Goal: Navigation & Orientation: Find specific page/section

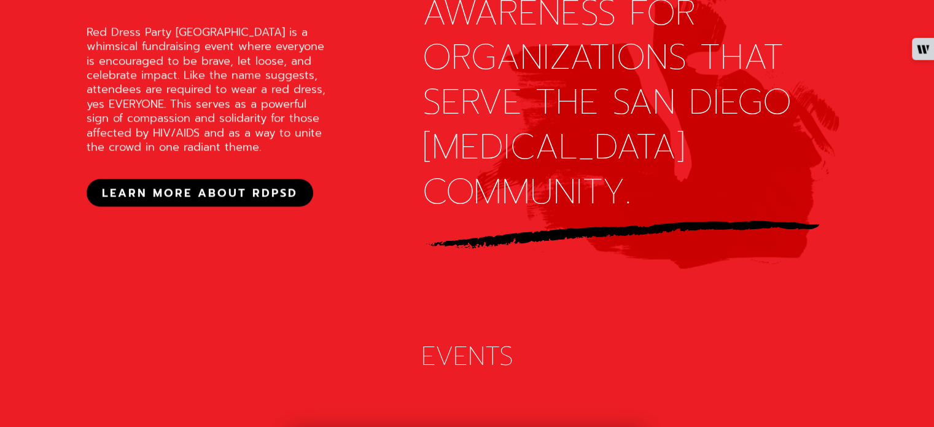
scroll to position [1351, 0]
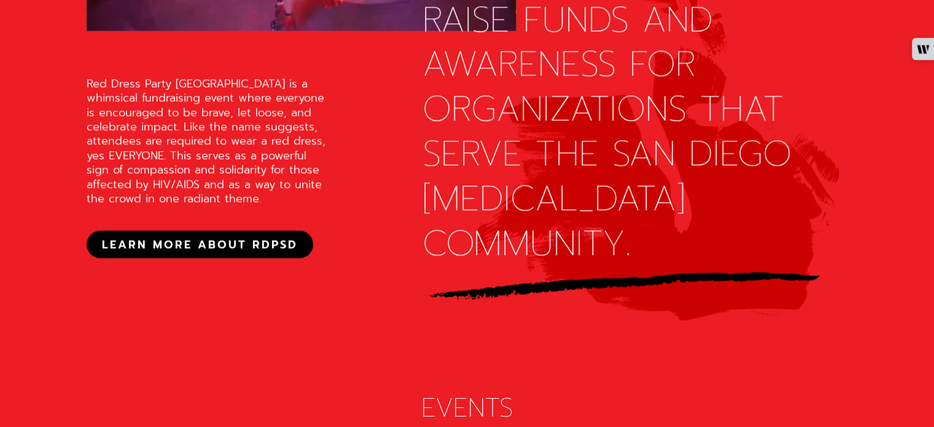
click at [235, 131] on div "Red Dress Party [GEOGRAPHIC_DATA] is a whimsical fundraising event where everyo…" at bounding box center [210, 142] width 246 height 130
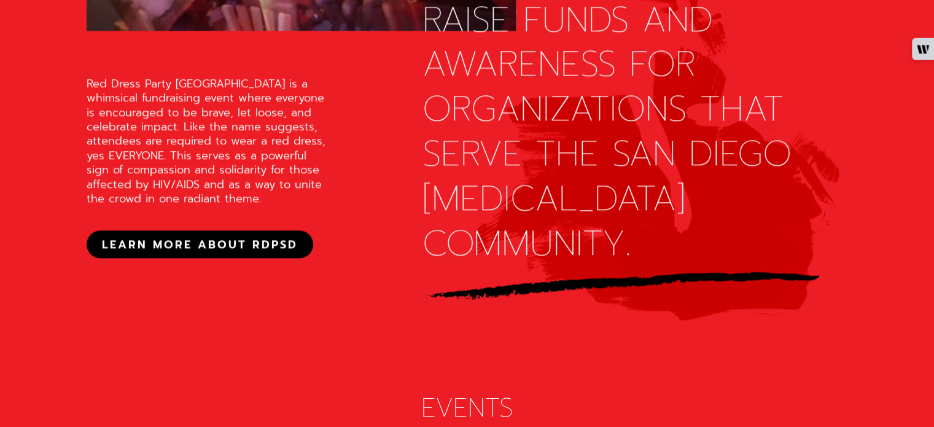
click at [265, 179] on div "Red Dress Party [GEOGRAPHIC_DATA] is a whimsical fundraising event where everyo…" at bounding box center [210, 142] width 246 height 130
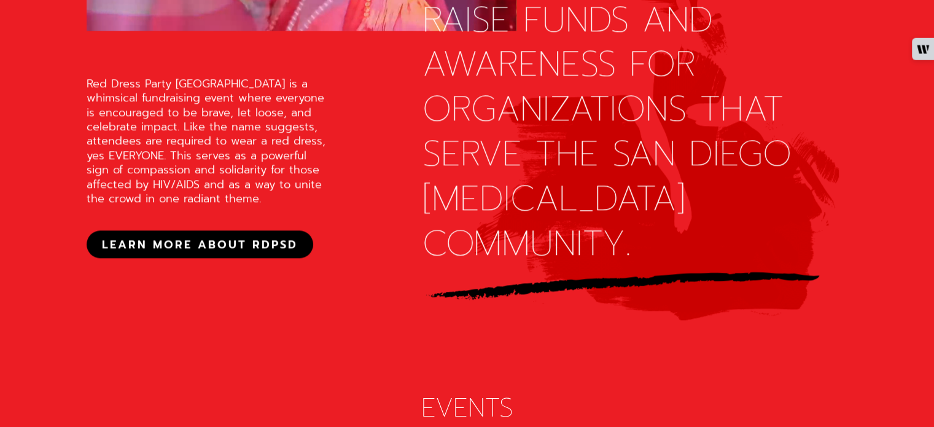
click at [208, 185] on div "Red Dress Party [GEOGRAPHIC_DATA] is a whimsical fundraising event where everyo…" at bounding box center [210, 142] width 246 height 130
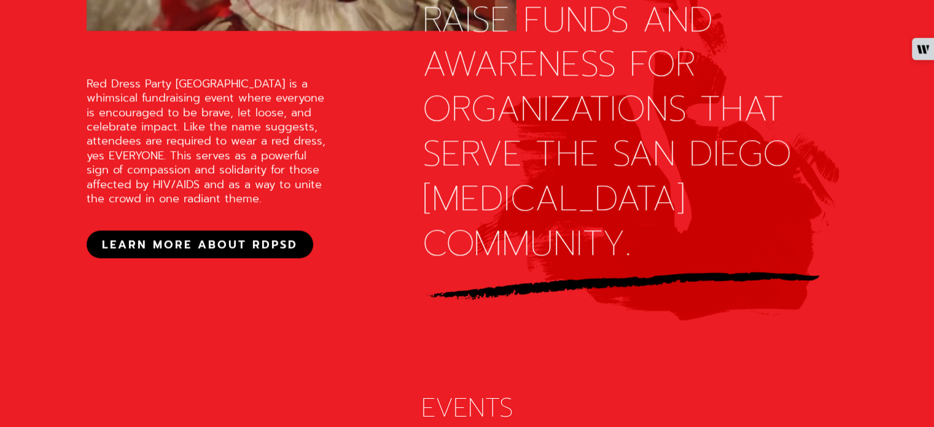
click at [225, 176] on div "Red Dress Party [GEOGRAPHIC_DATA] is a whimsical fundraising event where everyo…" at bounding box center [210, 142] width 246 height 130
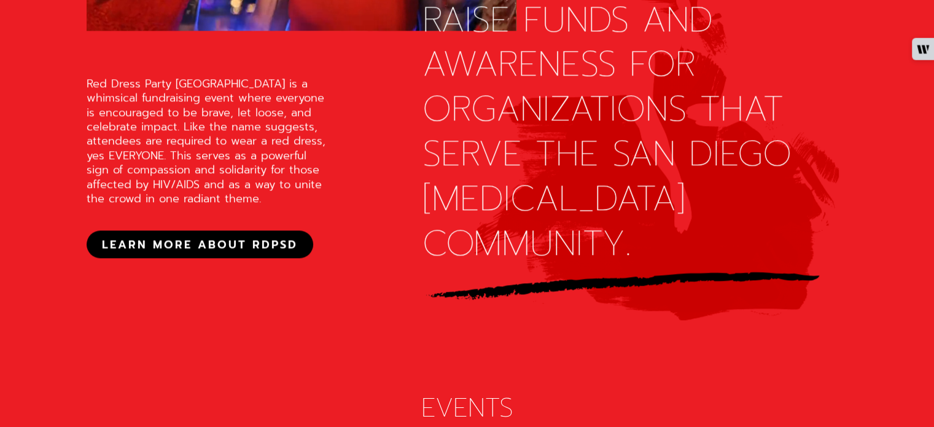
click at [203, 206] on div "Red Dress Party [GEOGRAPHIC_DATA] is a whimsical fundraising event where everyo…" at bounding box center [210, 142] width 246 height 130
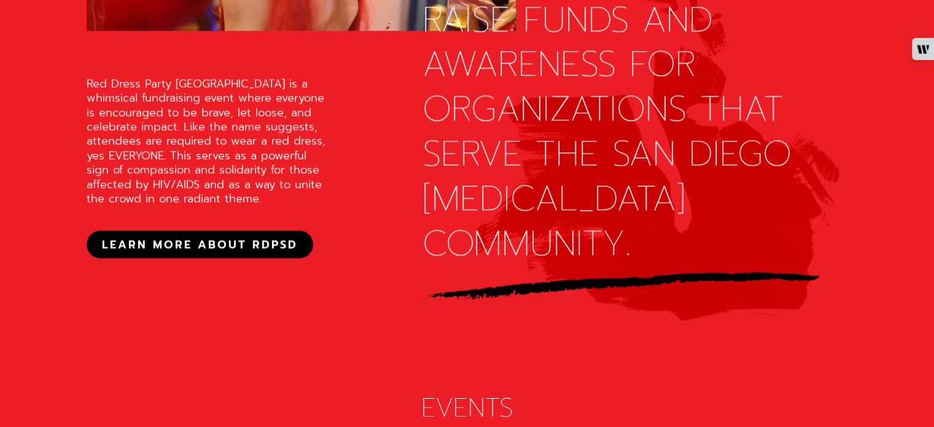
scroll to position [1413, 0]
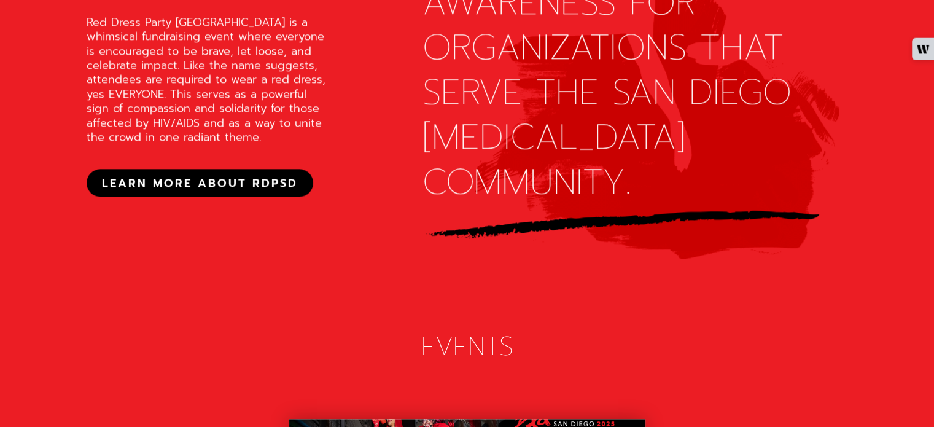
click at [208, 145] on div "Red Dress Party [GEOGRAPHIC_DATA] is a whimsical fundraising event where everyo…" at bounding box center [210, 80] width 246 height 130
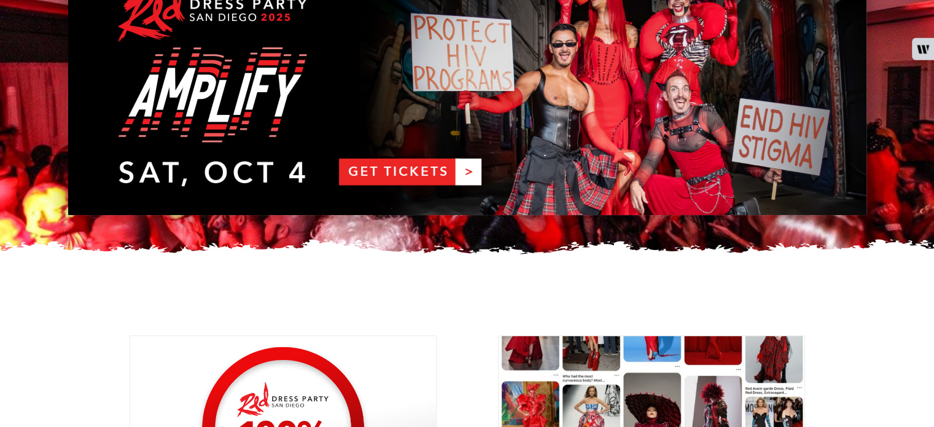
scroll to position [0, 0]
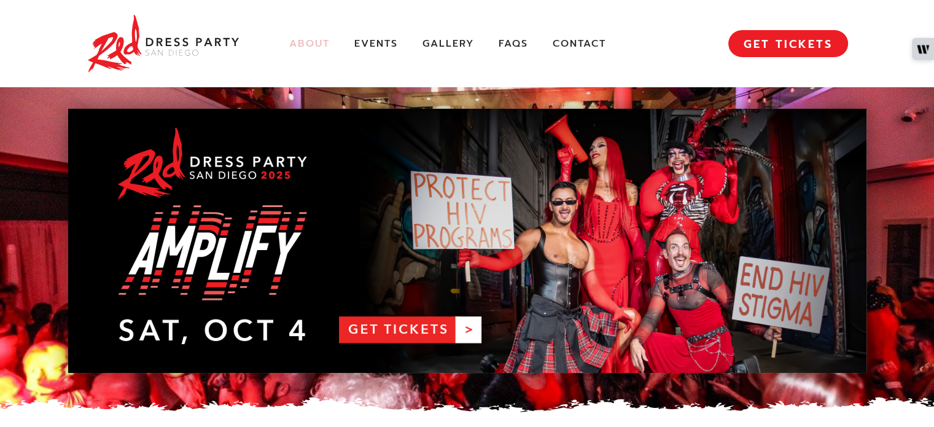
click at [315, 40] on link "About" at bounding box center [309, 43] width 41 height 13
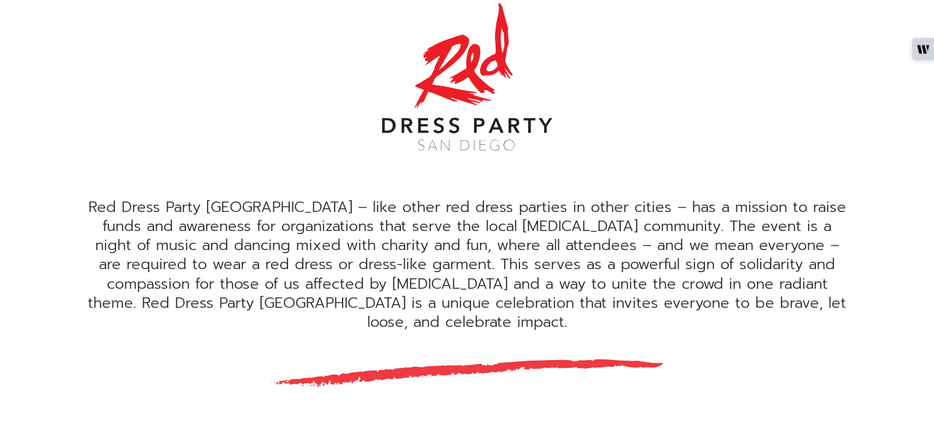
scroll to position [369, 0]
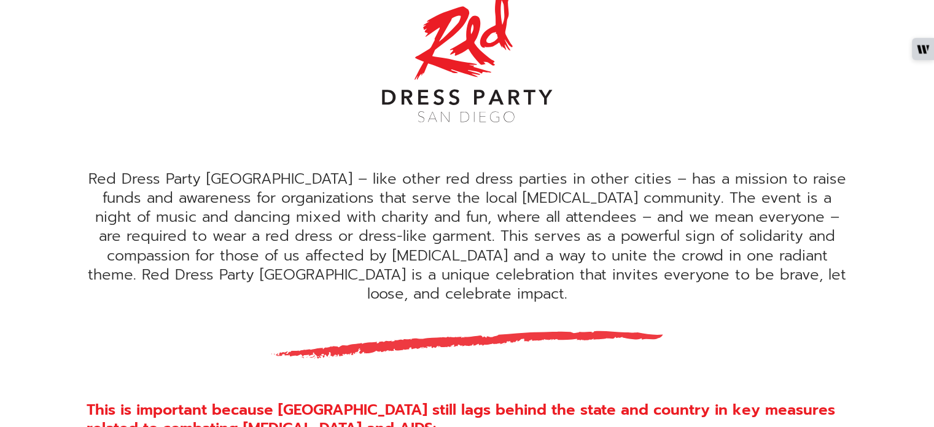
click at [471, 198] on div "Red Dress Party [GEOGRAPHIC_DATA] – like other red dress parties in other citie…" at bounding box center [468, 237] width 762 height 134
click at [633, 184] on div "Red Dress Party [GEOGRAPHIC_DATA] – like other red dress parties in other citie…" at bounding box center [468, 237] width 762 height 134
click at [706, 189] on div "Red Dress Party [GEOGRAPHIC_DATA] – like other red dress parties in other citie…" at bounding box center [468, 237] width 762 height 134
click at [621, 210] on div "Red Dress Party San Diego – like other red dress parties in other cities – has …" at bounding box center [468, 237] width 762 height 134
click at [631, 198] on div "Red Dress Party San Diego – like other red dress parties in other cities – has …" at bounding box center [468, 237] width 762 height 134
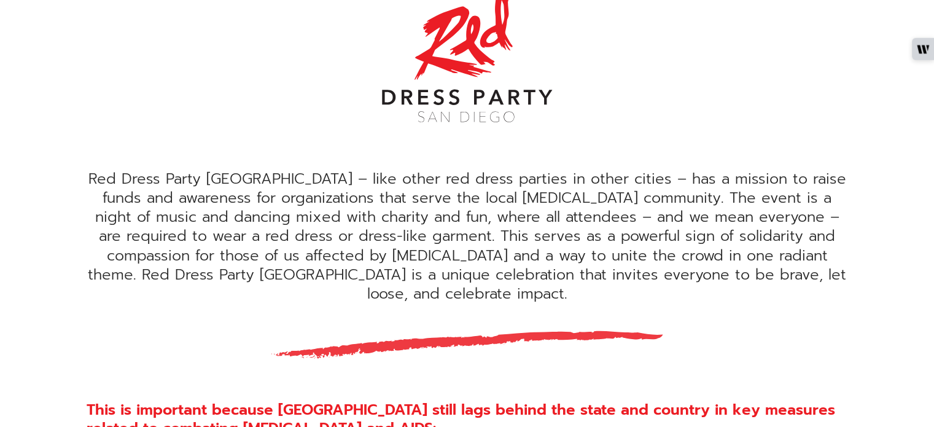
click at [384, 234] on div "Red Dress Party San Diego – like other red dress parties in other cities – has …" at bounding box center [468, 237] width 762 height 134
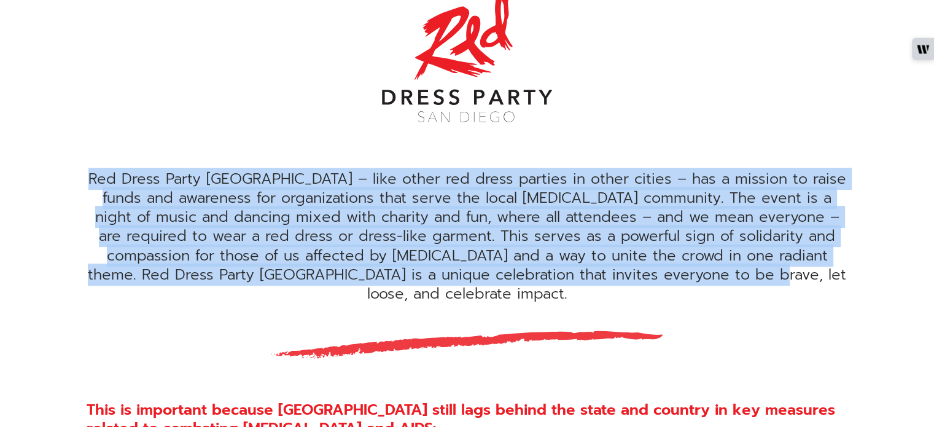
drag, startPoint x: 775, startPoint y: 273, endPoint x: 88, endPoint y: 182, distance: 692.7
click at [88, 182] on div "Red Dress Party San Diego – like other red dress parties in other cities – has …" at bounding box center [468, 237] width 762 height 134
copy div "Red Dress Party San Diego – like other red dress parties in other cities – has …"
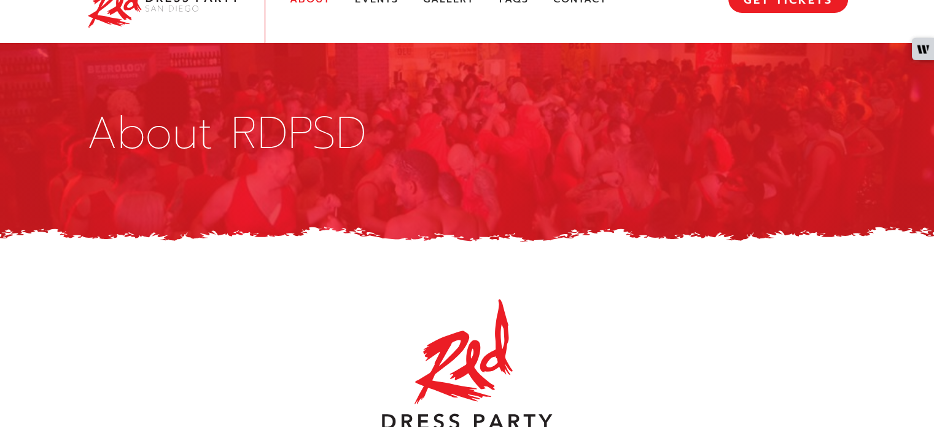
scroll to position [0, 0]
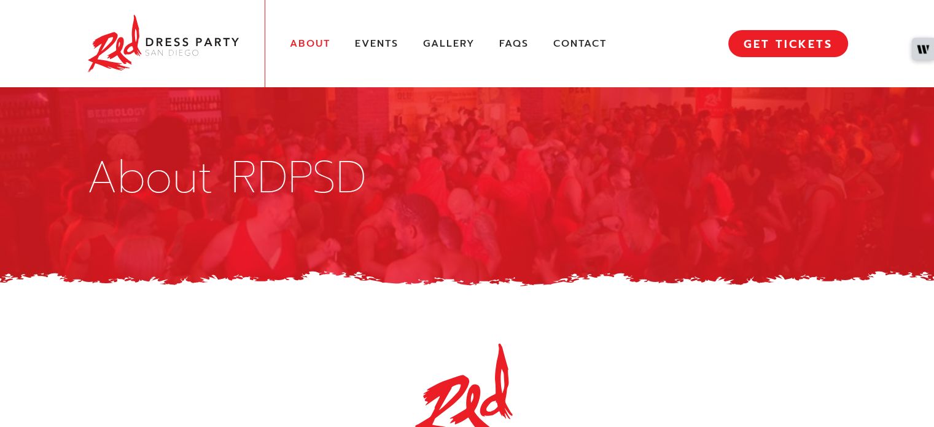
click at [167, 54] on img at bounding box center [164, 43] width 154 height 63
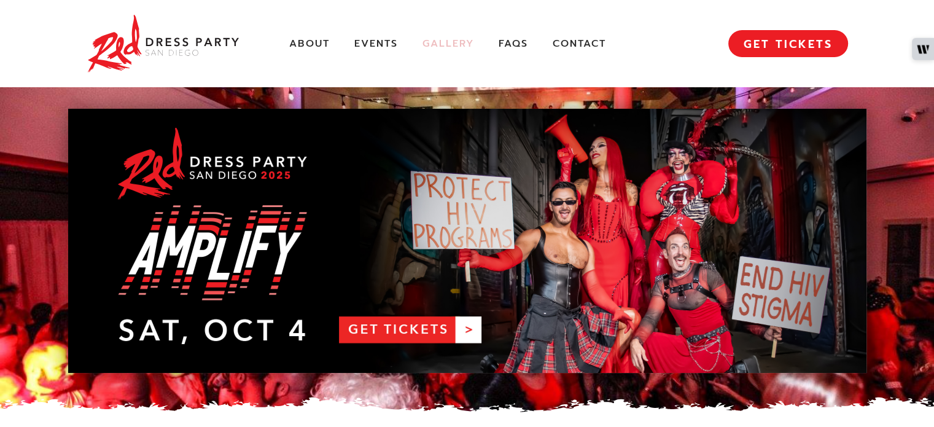
drag, startPoint x: 450, startPoint y: 45, endPoint x: 467, endPoint y: 41, distance: 17.6
click at [450, 45] on link "Gallery" at bounding box center [449, 43] width 52 height 13
